Goal: Check status: Check status

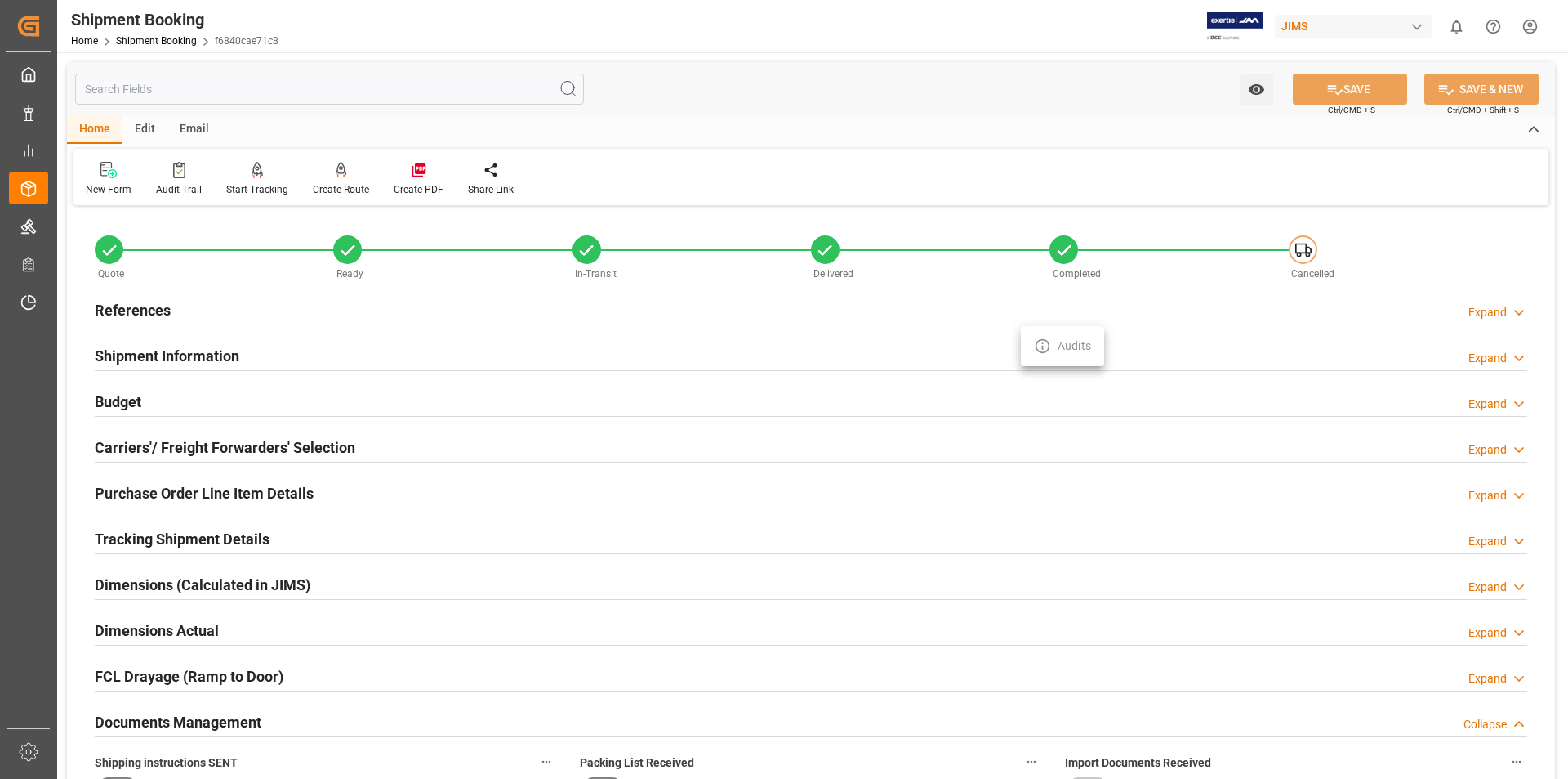
scroll to position [545, 0]
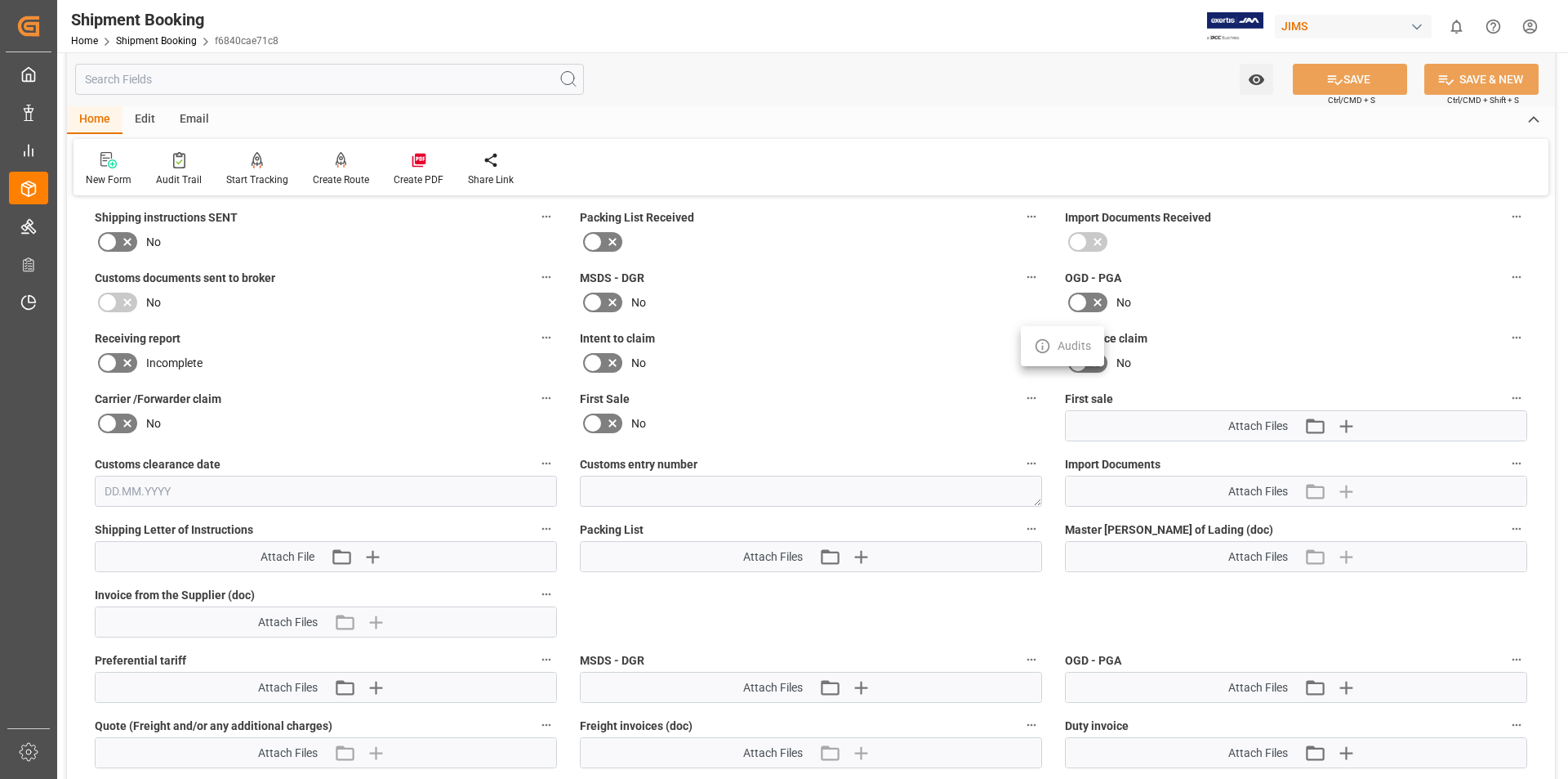
click at [31, 179] on div at bounding box center [784, 390] width 1568 height 779
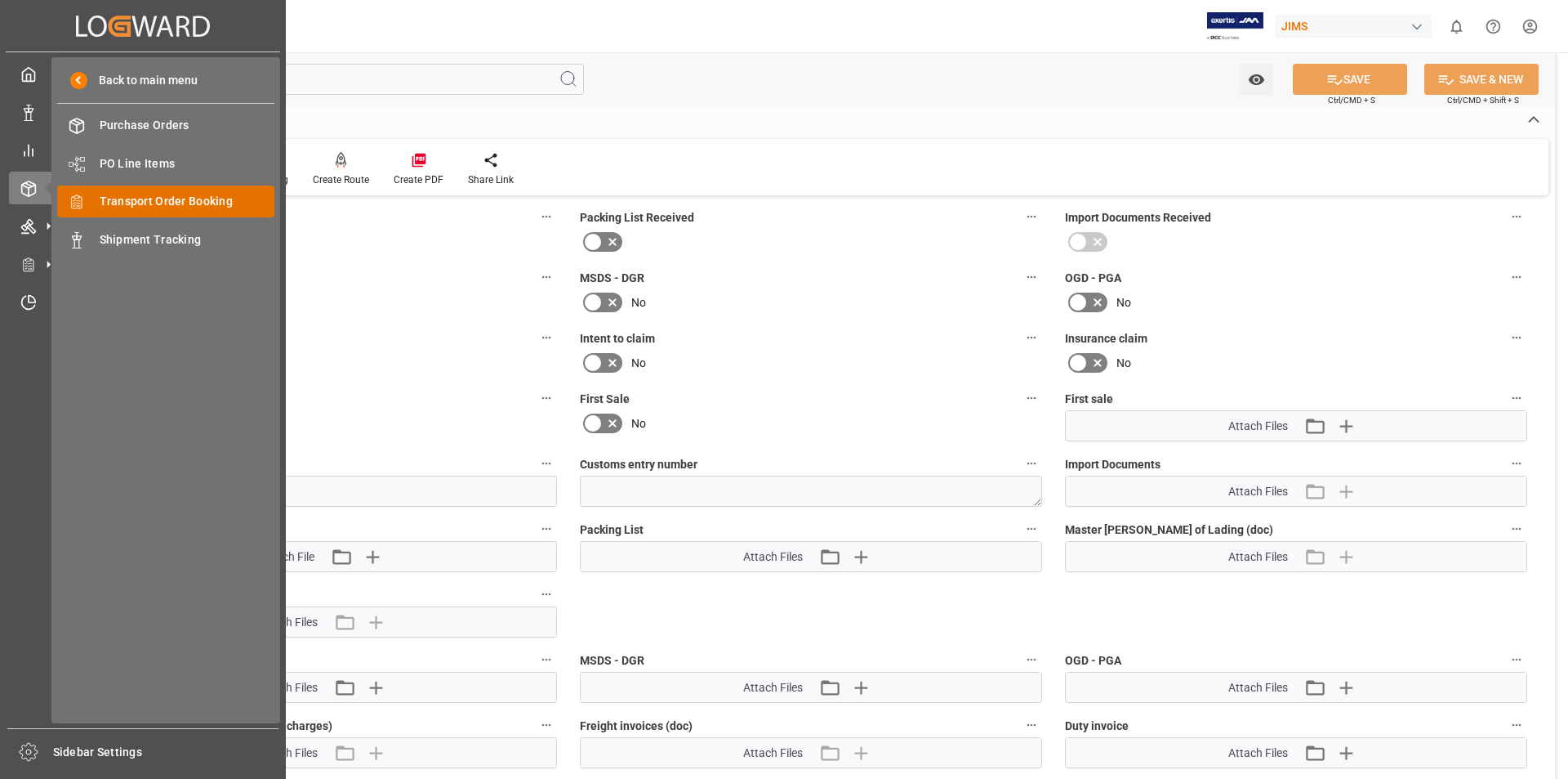
click at [191, 200] on span "Transport Order Booking" at bounding box center [187, 201] width 175 height 17
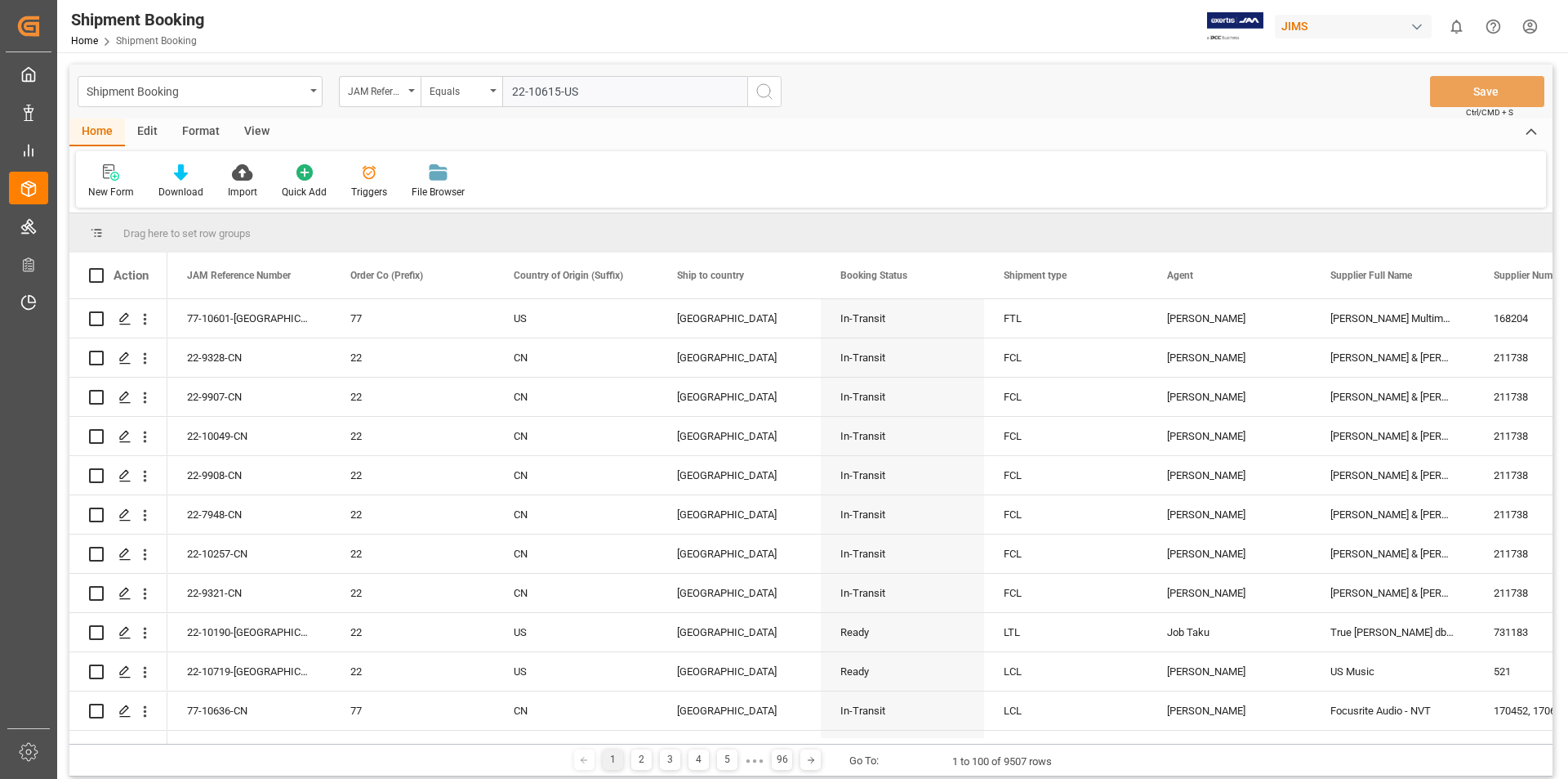
type input "22-10615-US"
click at [766, 88] on icon "search button" at bounding box center [764, 91] width 20 height 20
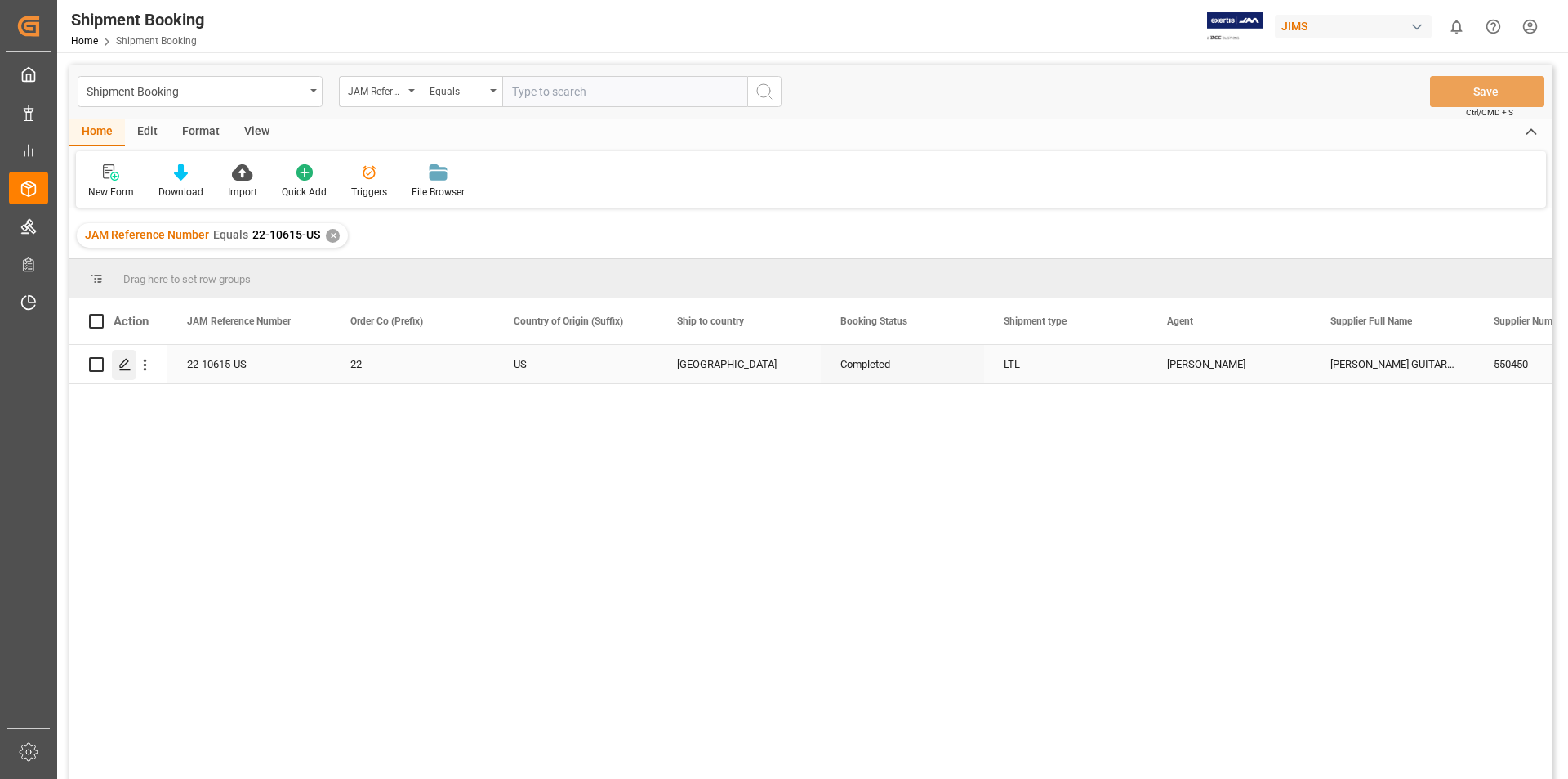
click at [122, 366] on icon "Press SPACE to select this row." at bounding box center [124, 364] width 13 height 13
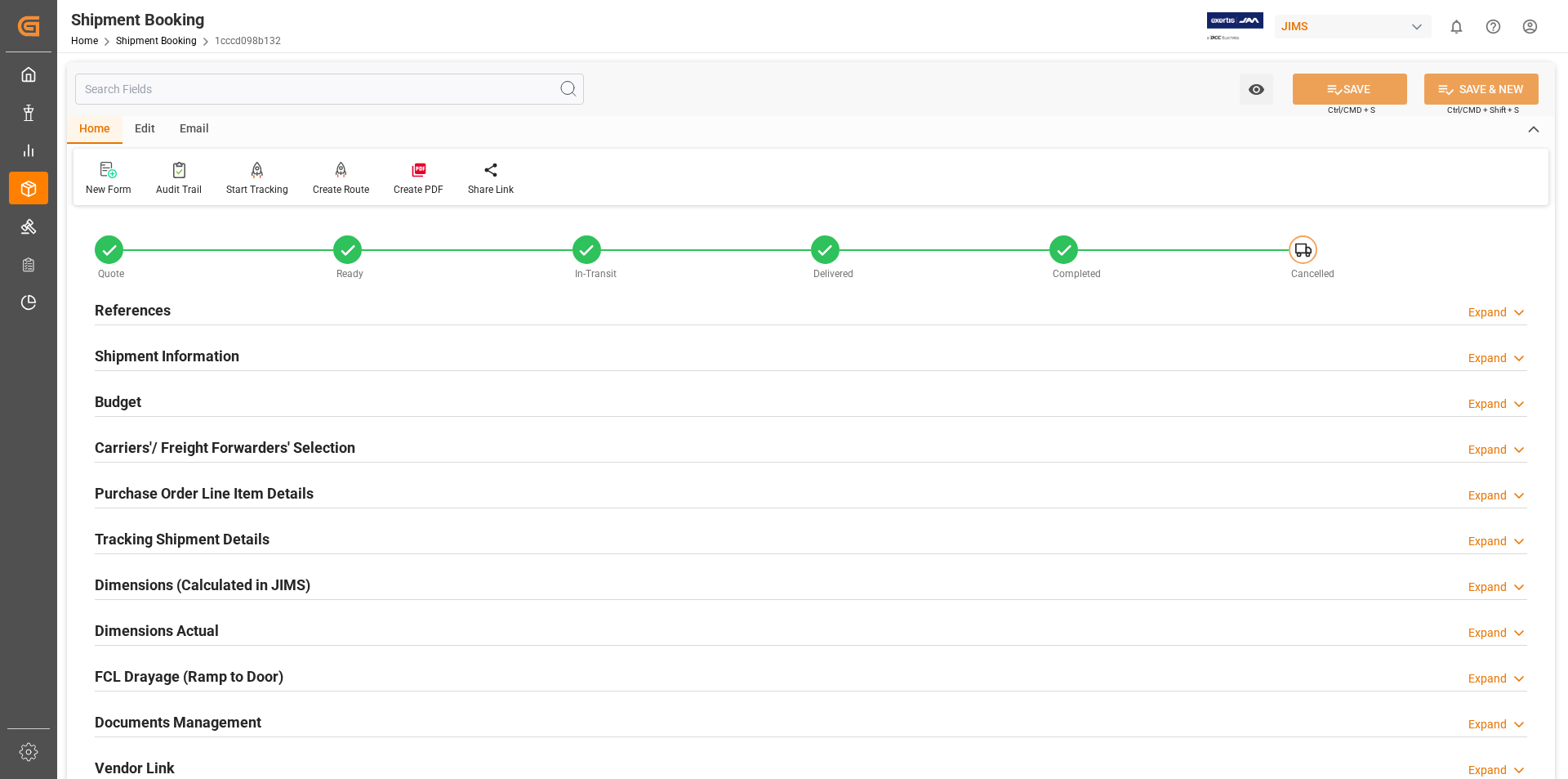
click at [145, 718] on h2 "Documents Management" at bounding box center [178, 722] width 167 height 22
click at [157, 720] on h2 "Documents Management" at bounding box center [178, 722] width 167 height 22
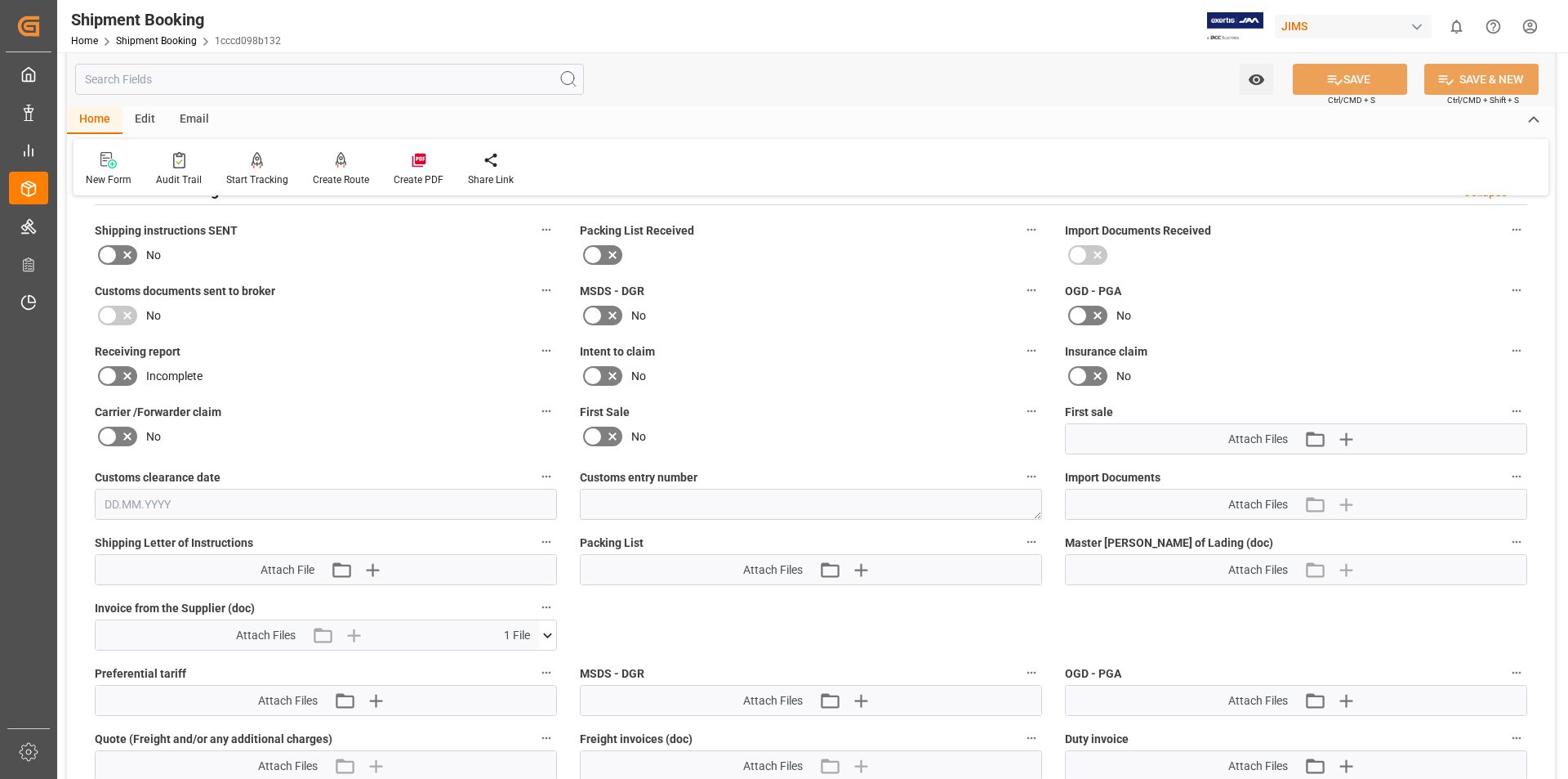
scroll to position [515, 0]
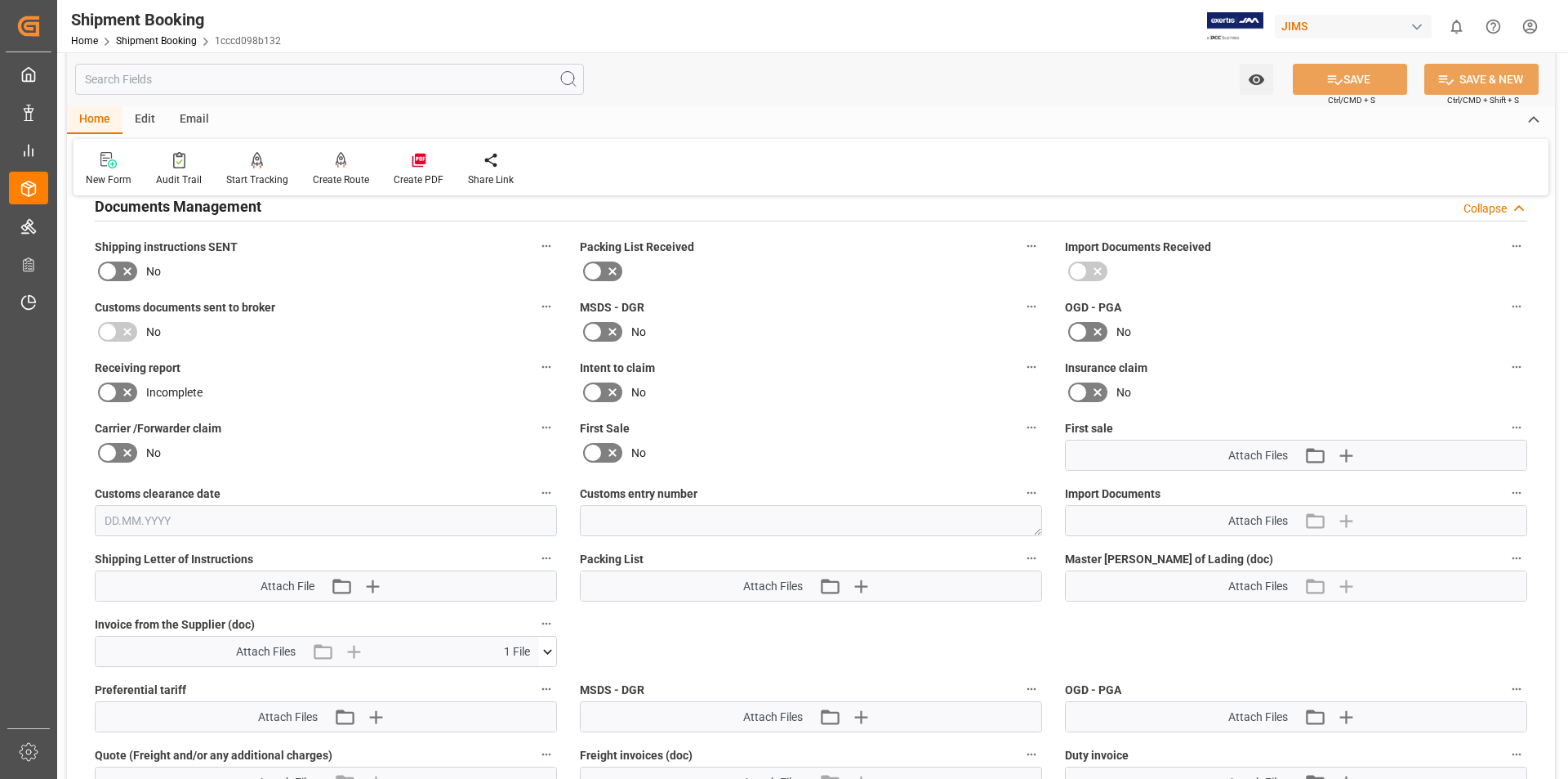
click at [546, 651] on icon at bounding box center [548, 651] width 9 height 5
click at [532, 681] on icon at bounding box center [538, 681] width 17 height 17
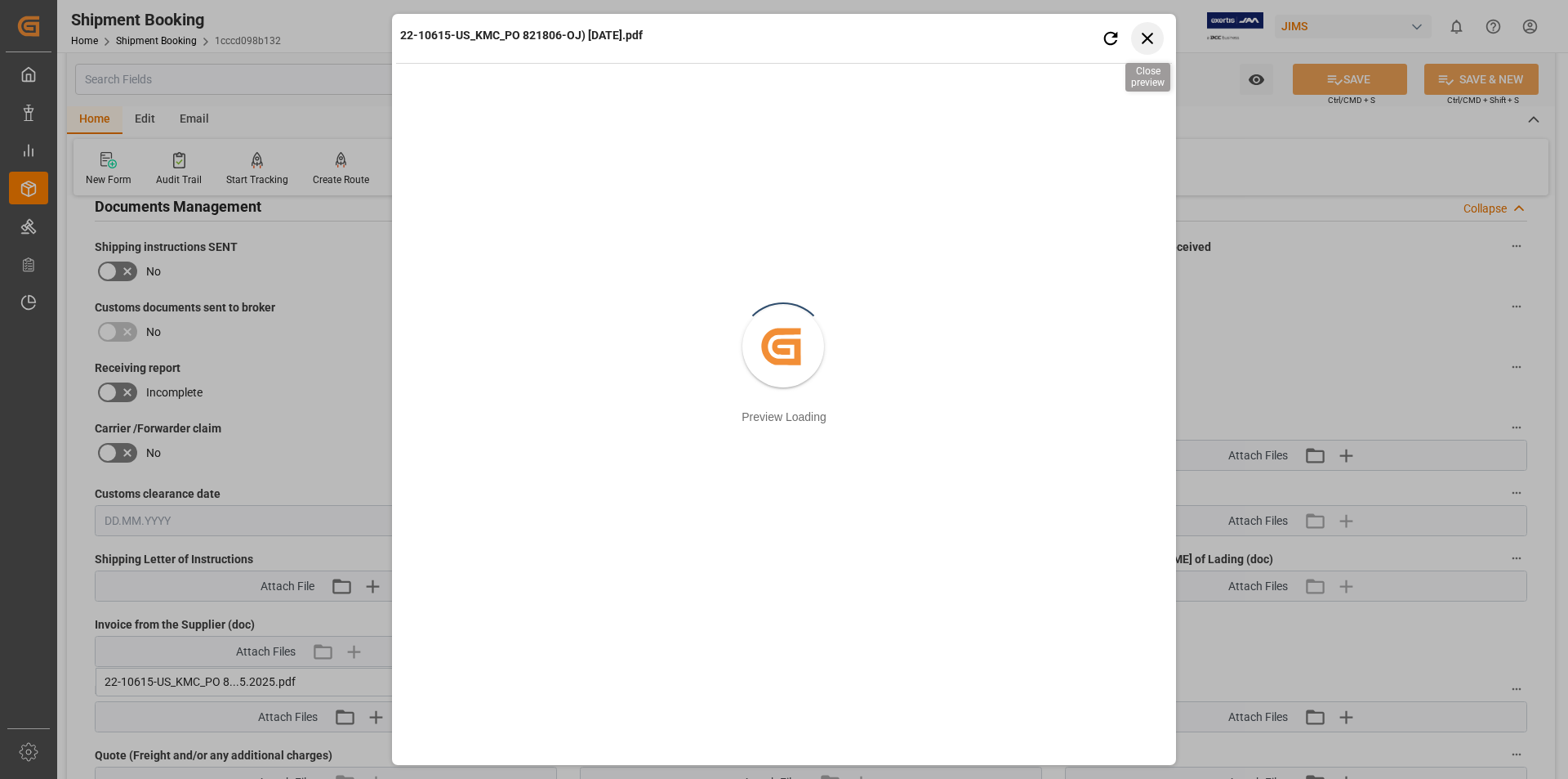
click at [1146, 38] on icon "button" at bounding box center [1147, 38] width 11 height 11
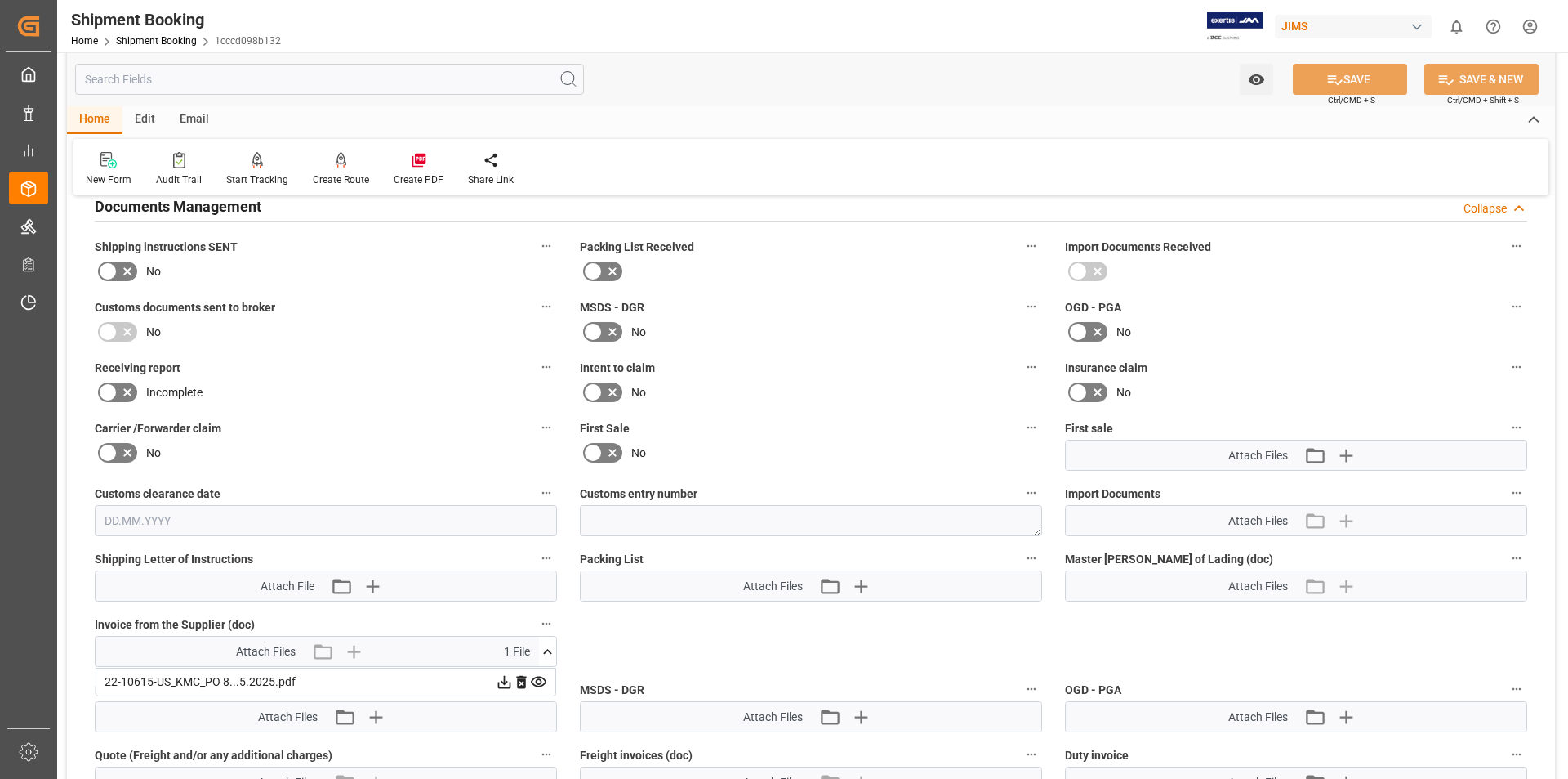
click at [499, 676] on icon at bounding box center [504, 681] width 17 height 17
click at [507, 681] on icon at bounding box center [504, 681] width 13 height 13
click at [987, 116] on div "Home Edit Email" at bounding box center [811, 120] width 1488 height 27
